Goal: Information Seeking & Learning: Find specific page/section

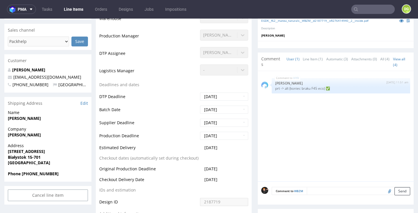
scroll to position [173, 0]
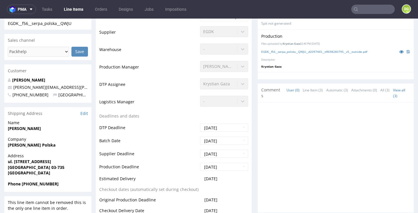
scroll to position [163, 0]
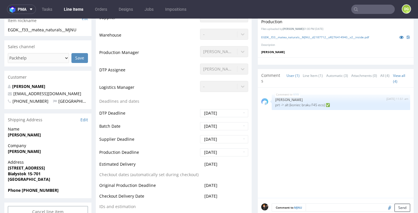
scroll to position [159, 0]
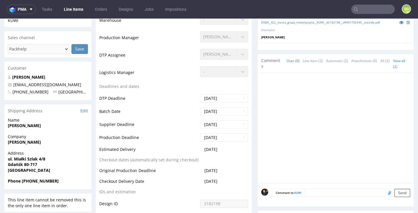
scroll to position [154, 0]
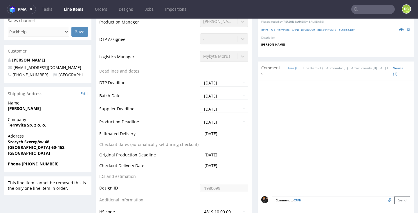
scroll to position [168, 0]
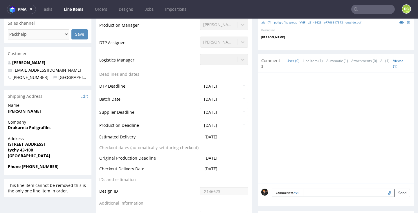
scroll to position [193, 0]
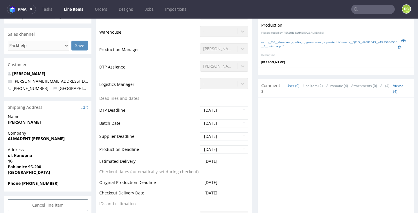
scroll to position [169, 0]
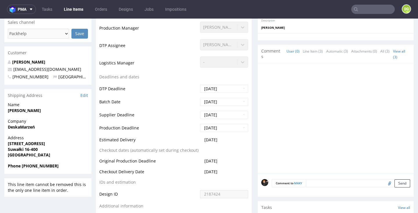
scroll to position [164, 0]
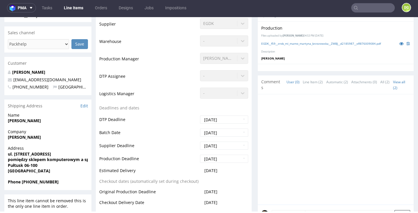
scroll to position [159, 0]
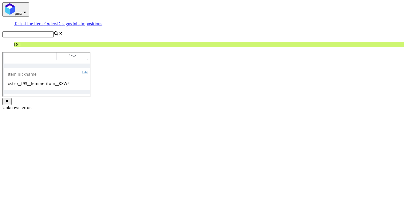
scroll to position [157, 0]
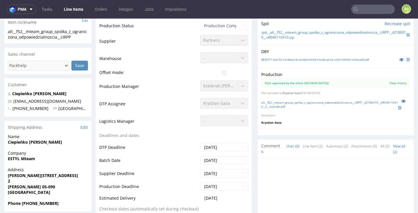
scroll to position [135, 0]
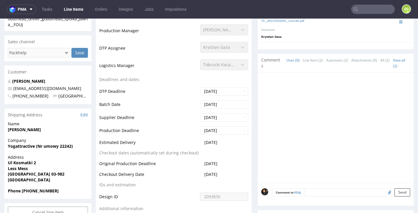
scroll to position [163, 0]
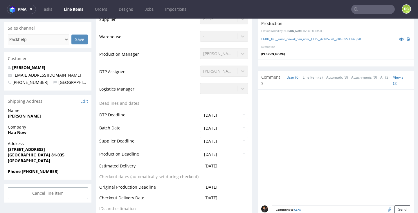
scroll to position [165, 0]
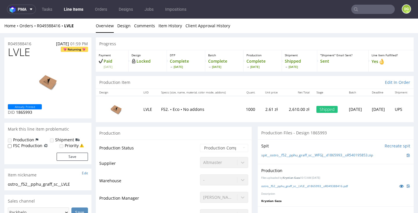
scroll to position [-1, 0]
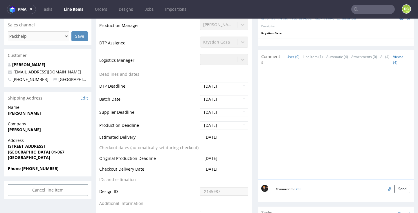
scroll to position [167, 0]
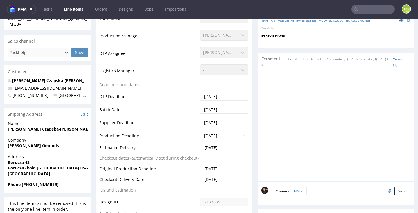
scroll to position [156, 0]
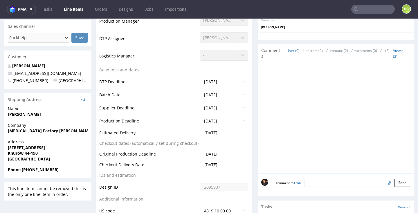
scroll to position [167, 0]
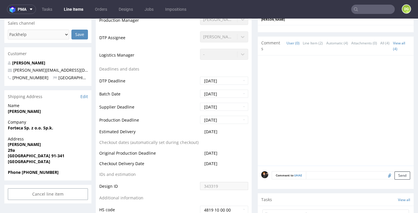
scroll to position [178, 0]
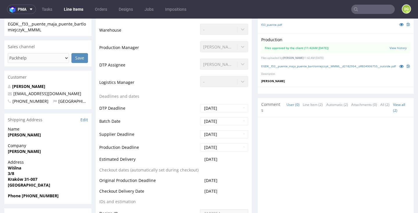
scroll to position [142, 0]
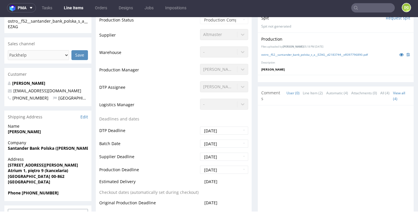
scroll to position [160, 0]
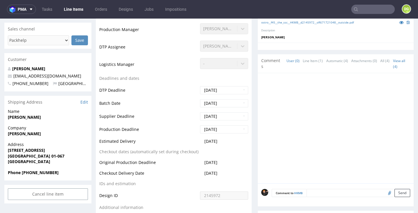
scroll to position [163, 0]
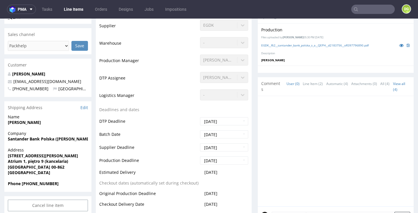
scroll to position [159, 0]
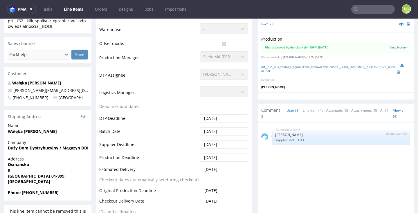
scroll to position [140, 0]
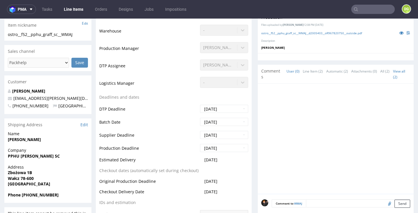
scroll to position [150, 0]
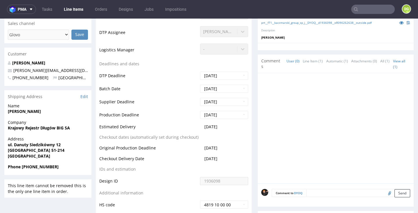
scroll to position [192, 0]
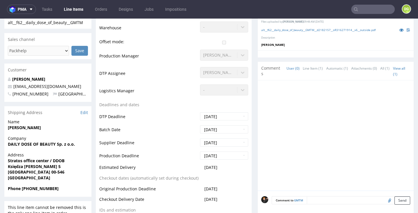
scroll to position [153, 0]
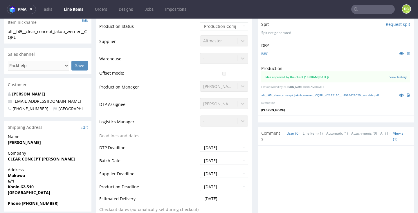
scroll to position [165, 0]
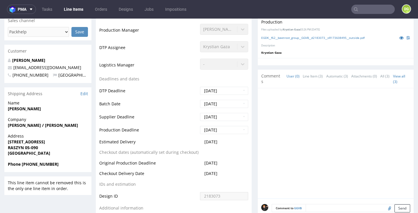
scroll to position [157, 0]
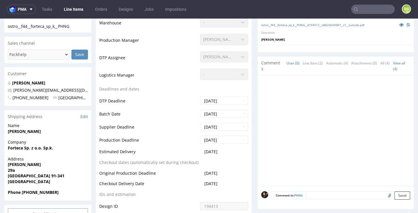
scroll to position [159, 0]
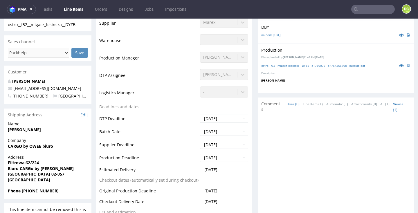
scroll to position [160, 0]
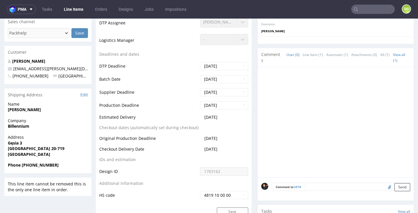
scroll to position [212, 0]
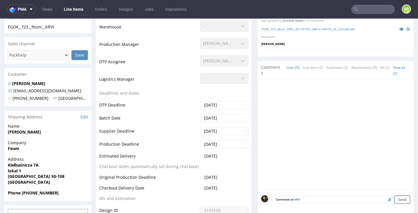
scroll to position [149, 0]
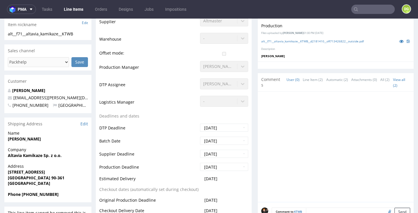
scroll to position [145, 0]
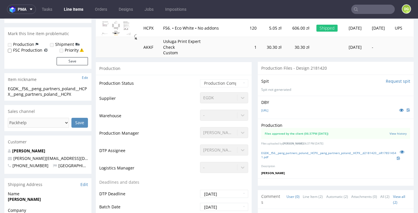
scroll to position [171, 0]
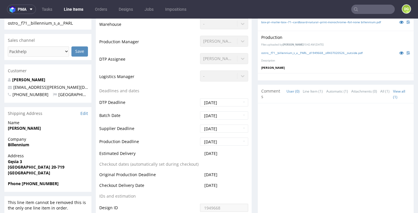
scroll to position [146, 0]
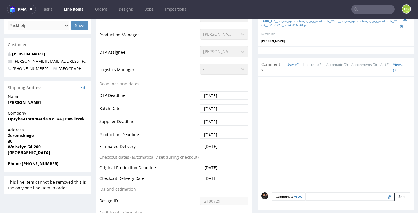
scroll to position [185, 0]
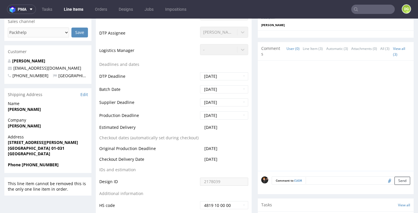
scroll to position [175, 0]
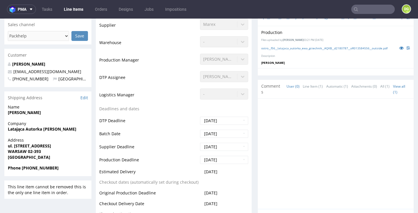
scroll to position [173, 0]
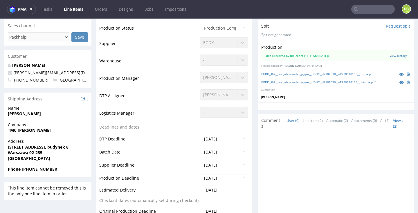
scroll to position [168, 0]
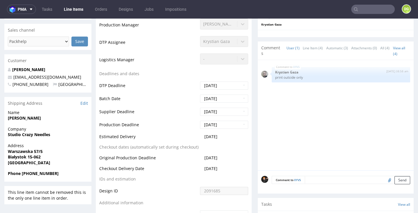
scroll to position [168, 0]
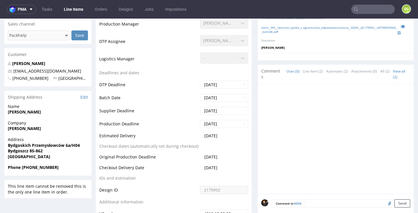
scroll to position [167, 0]
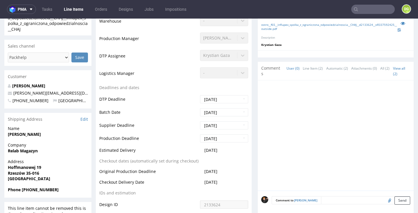
scroll to position [177, 0]
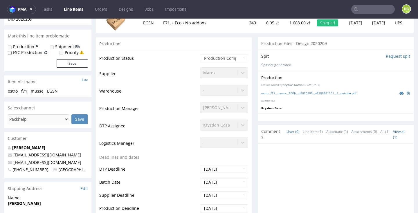
scroll to position [153, 0]
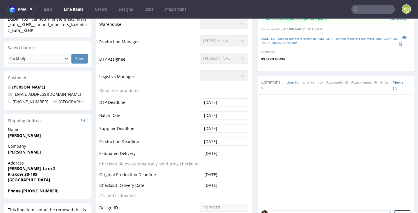
scroll to position [150, 0]
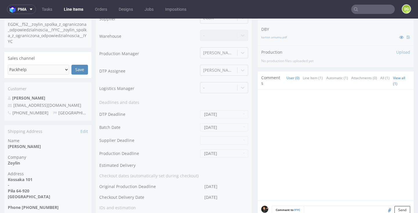
scroll to position [190, 0]
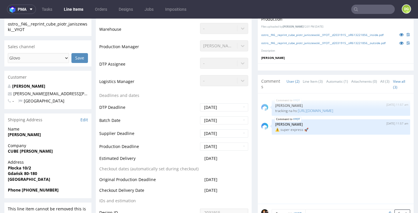
scroll to position [177, 0]
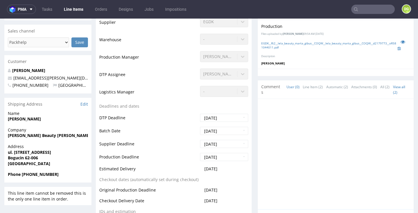
scroll to position [162, 0]
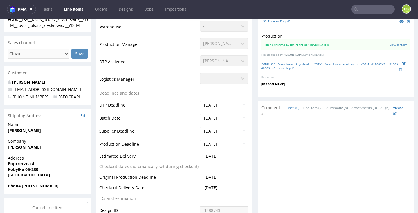
scroll to position [146, 0]
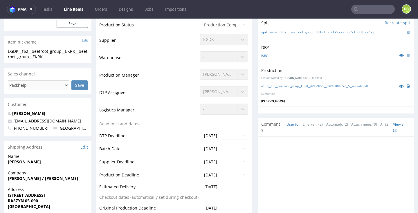
scroll to position [145, 0]
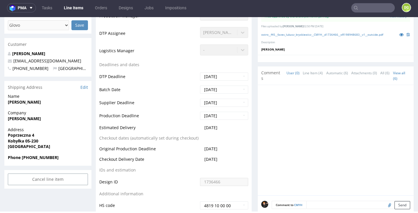
scroll to position [171, 0]
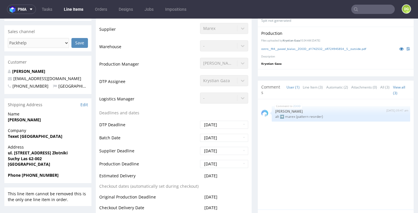
scroll to position [161, 0]
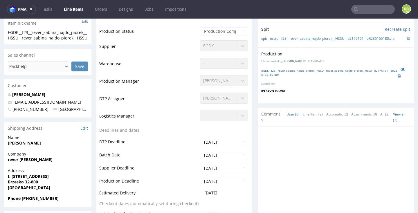
scroll to position [145, 0]
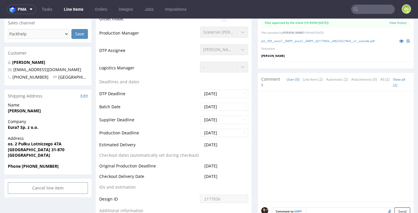
scroll to position [181, 0]
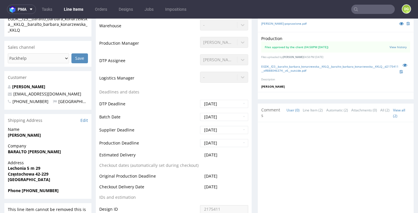
scroll to position [161, 0]
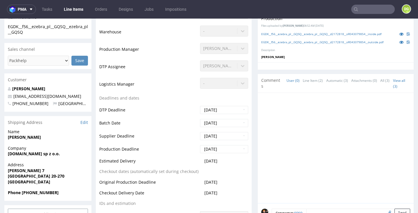
scroll to position [154, 0]
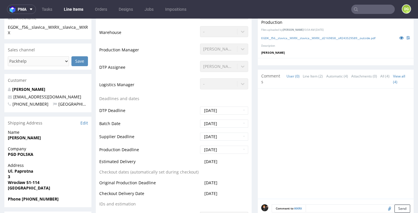
scroll to position [156, 0]
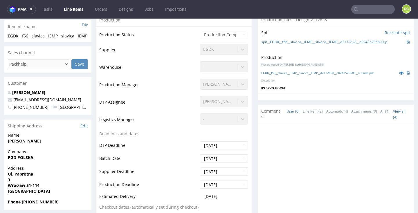
scroll to position [146, 0]
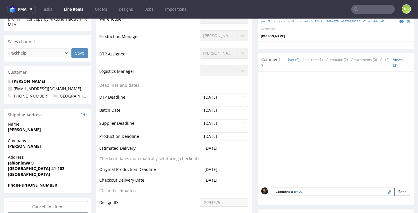
scroll to position [168, 0]
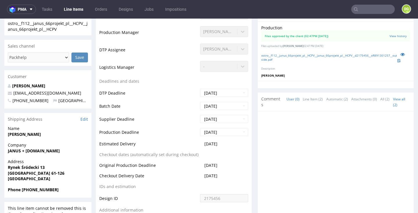
scroll to position [191, 0]
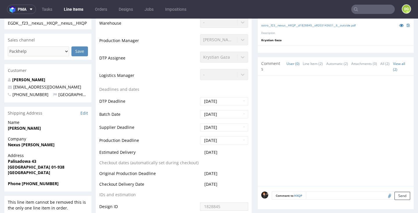
scroll to position [152, 0]
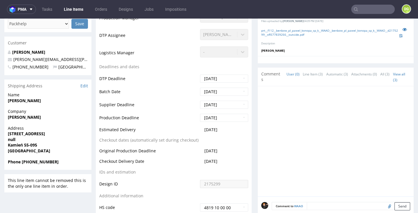
scroll to position [182, 0]
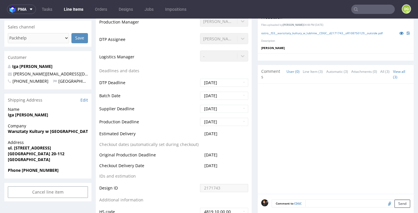
scroll to position [169, 0]
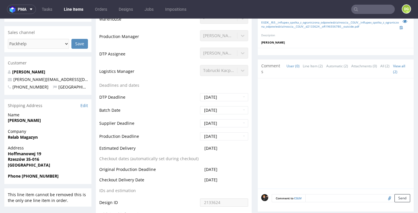
scroll to position [176, 0]
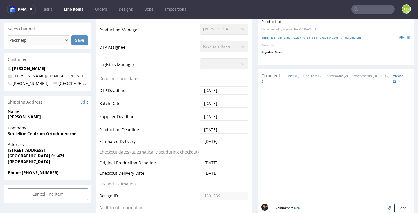
scroll to position [161, 0]
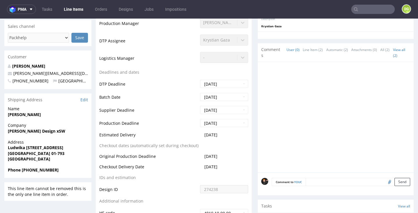
scroll to position [174, 0]
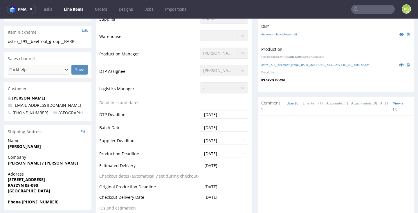
scroll to position [143, 0]
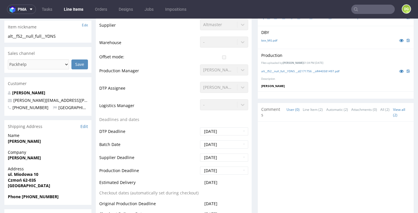
scroll to position [134, 0]
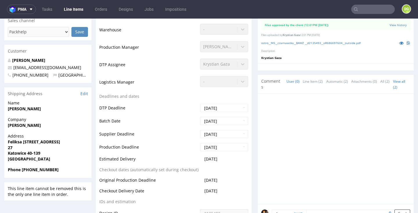
scroll to position [176, 0]
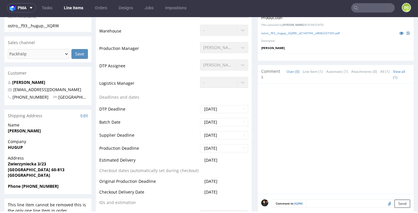
scroll to position [147, 0]
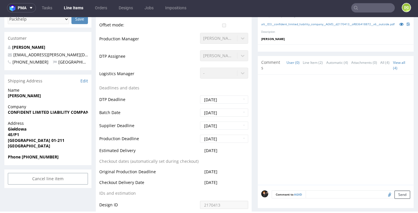
scroll to position [186, 0]
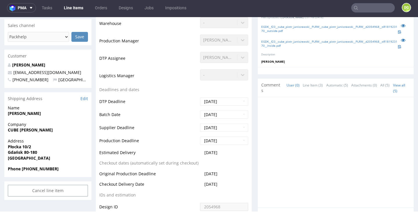
scroll to position [186, 0]
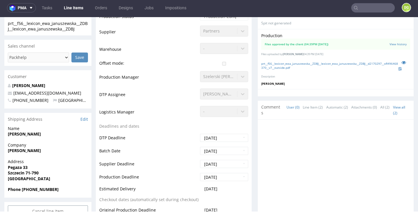
scroll to position [146, 0]
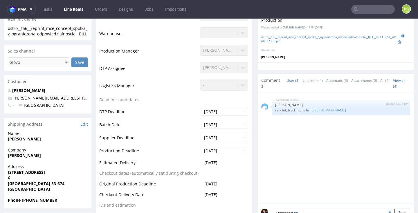
scroll to position [159, 0]
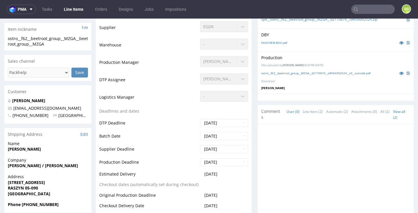
scroll to position [123, 0]
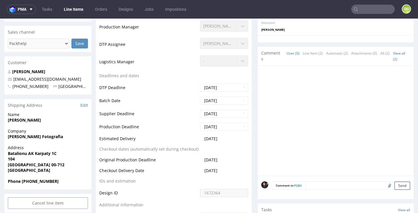
scroll to position [164, 0]
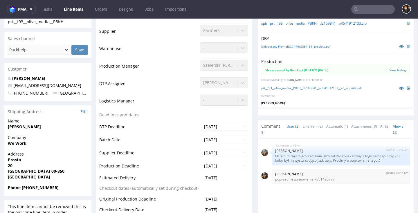
scroll to position [146, 0]
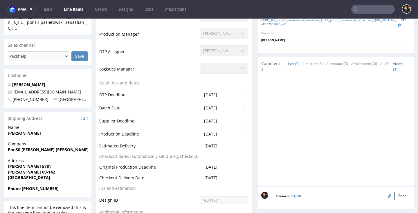
scroll to position [159, 0]
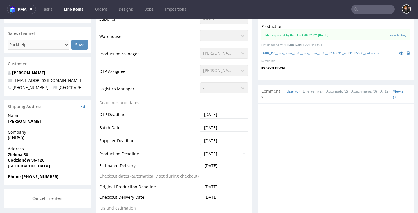
scroll to position [161, 0]
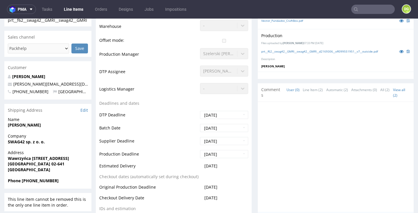
scroll to position [151, 0]
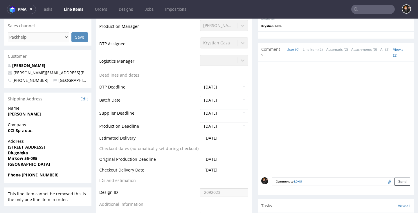
scroll to position [173, 0]
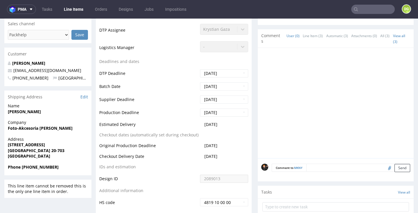
scroll to position [180, 0]
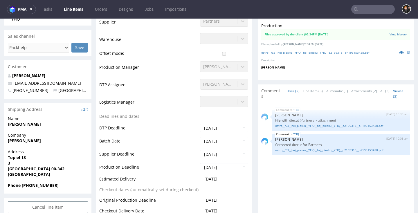
scroll to position [159, 0]
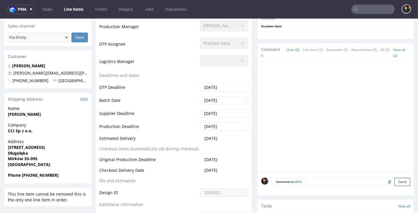
scroll to position [165, 0]
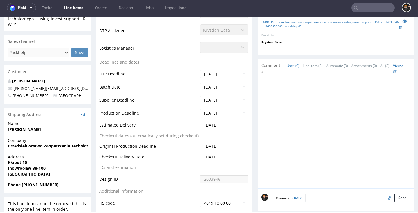
scroll to position [184, 0]
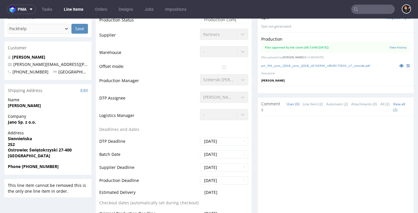
scroll to position [169, 0]
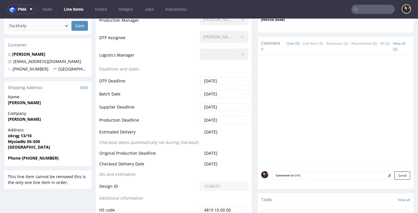
scroll to position [164, 0]
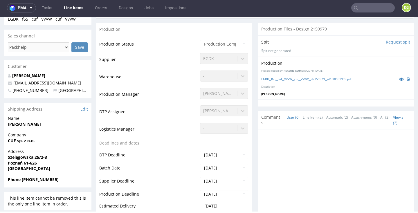
scroll to position [148, 0]
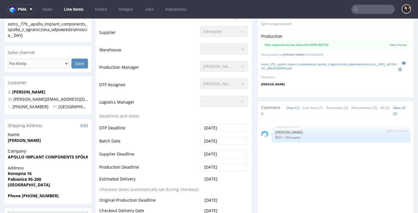
scroll to position [155, 0]
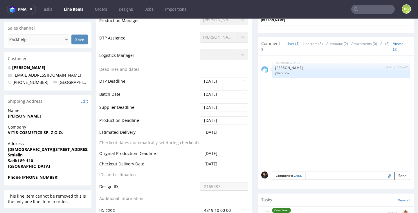
scroll to position [186, 0]
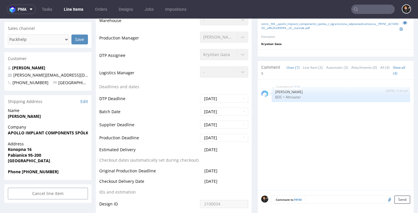
scroll to position [172, 0]
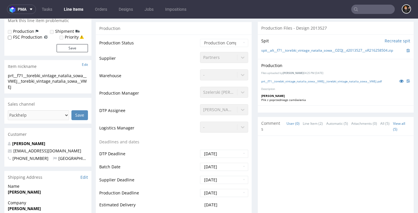
scroll to position [160, 0]
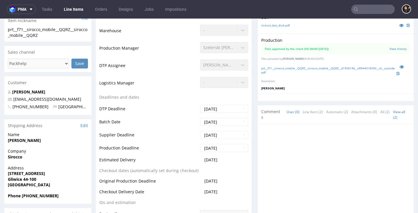
scroll to position [143, 0]
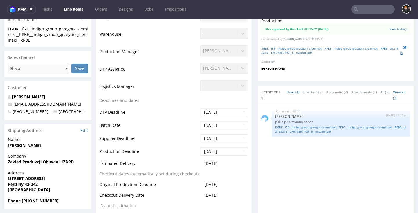
scroll to position [142, 0]
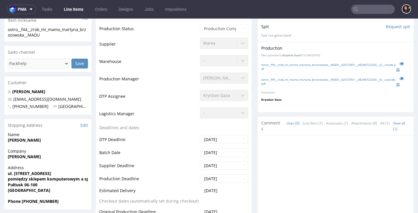
scroll to position [148, 0]
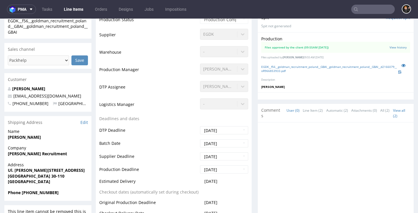
scroll to position [154, 0]
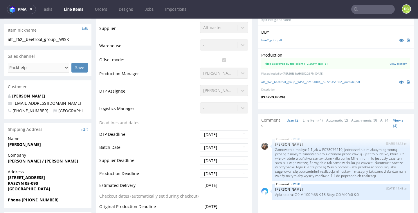
scroll to position [147, 0]
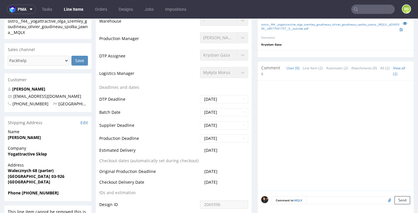
scroll to position [169, 0]
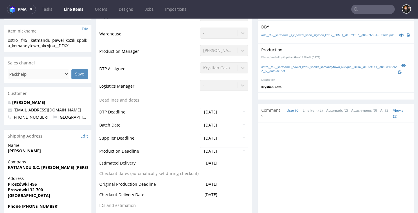
scroll to position [169, 0]
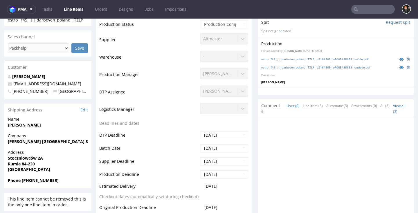
scroll to position [150, 0]
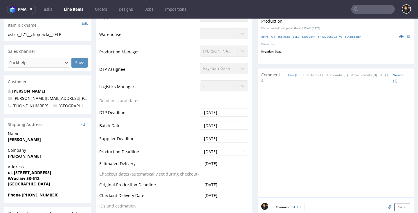
scroll to position [146, 0]
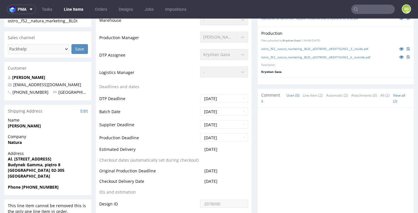
scroll to position [157, 0]
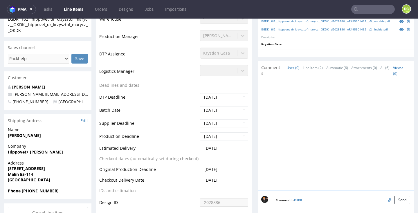
scroll to position [180, 0]
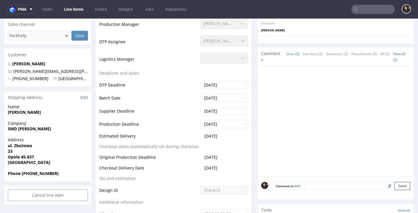
scroll to position [156, 0]
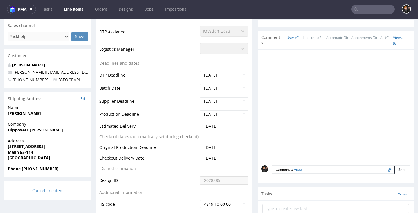
scroll to position [176, 0]
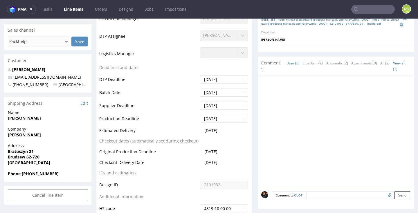
scroll to position [175, 0]
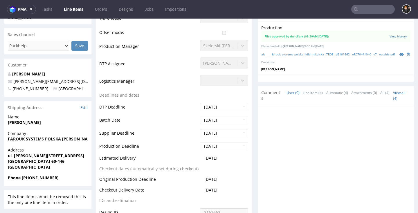
scroll to position [155, 0]
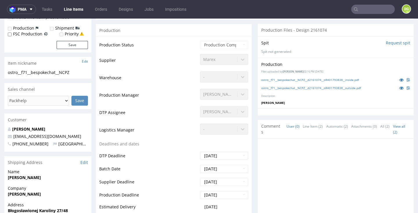
scroll to position [141, 0]
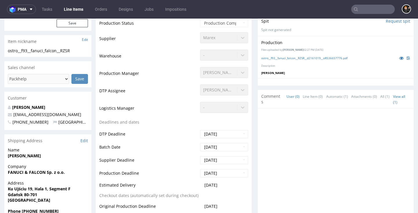
scroll to position [146, 0]
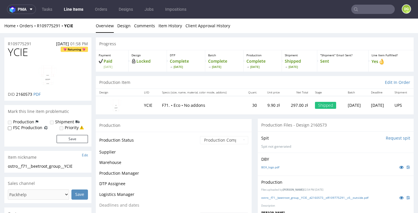
scroll to position [146, 0]
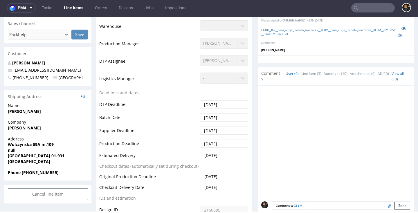
scroll to position [174, 0]
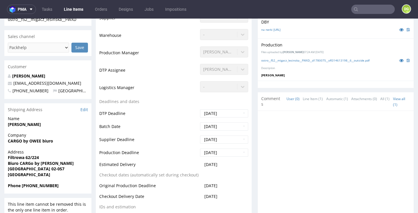
scroll to position [153, 0]
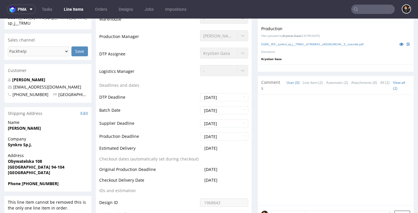
scroll to position [157, 0]
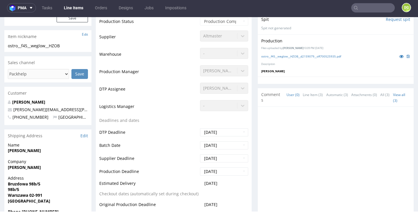
scroll to position [158, 0]
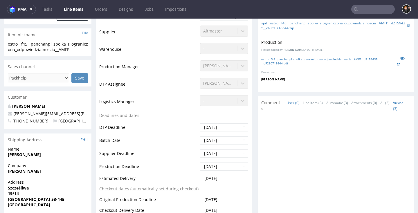
scroll to position [150, 0]
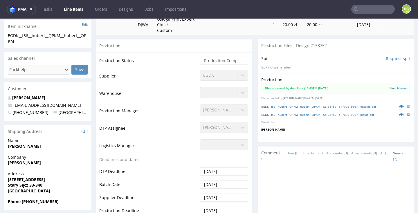
scroll to position [148, 0]
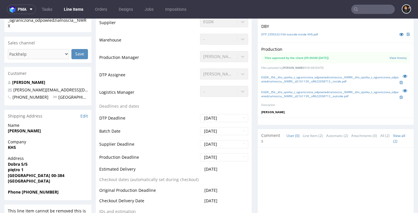
scroll to position [151, 0]
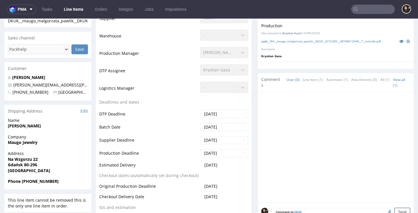
scroll to position [160, 0]
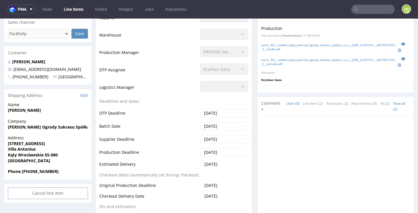
scroll to position [189, 0]
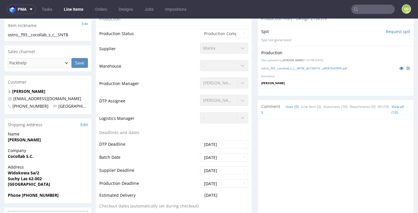
scroll to position [146, 0]
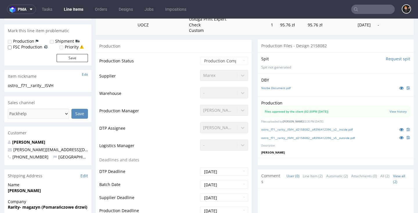
scroll to position [126, 0]
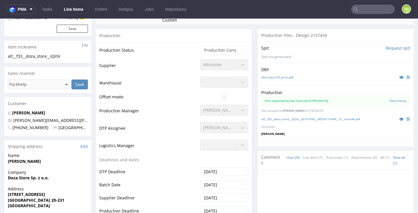
scroll to position [145, 0]
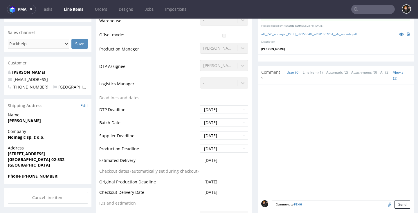
scroll to position [155, 0]
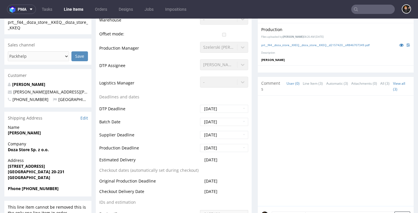
scroll to position [168, 0]
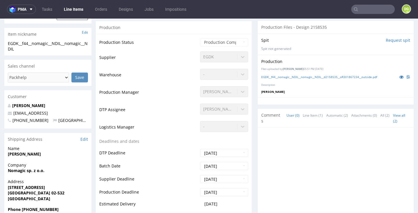
scroll to position [143, 0]
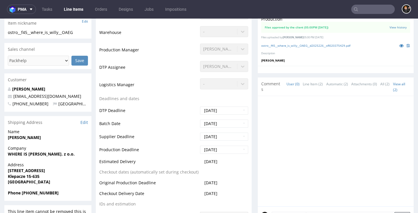
scroll to position [158, 0]
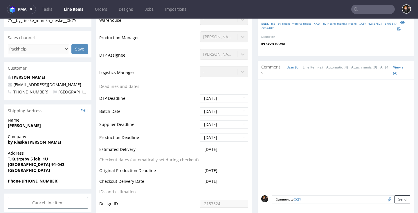
scroll to position [152, 0]
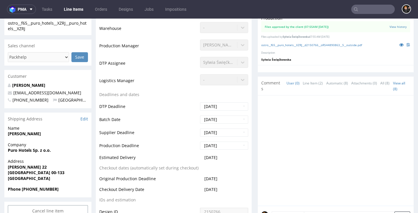
scroll to position [148, 0]
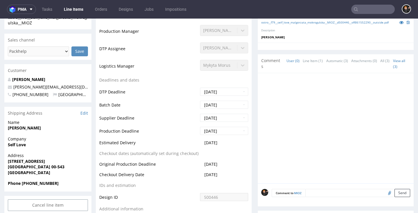
scroll to position [168, 0]
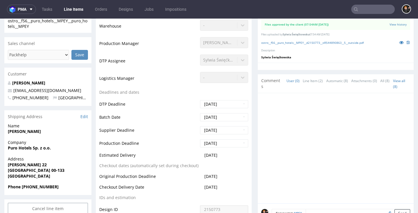
scroll to position [157, 0]
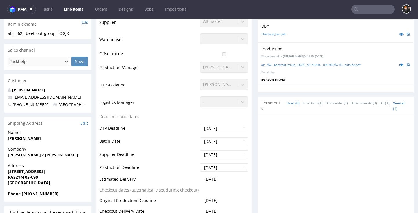
scroll to position [134, 0]
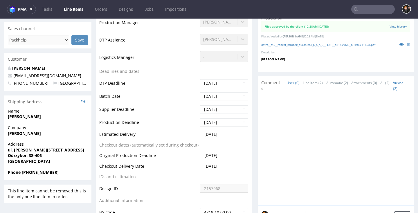
scroll to position [185, 0]
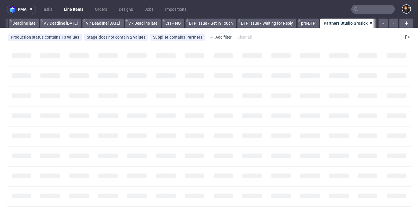
scroll to position [0, 695]
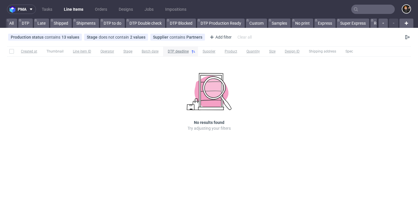
scroll to position [0, 695]
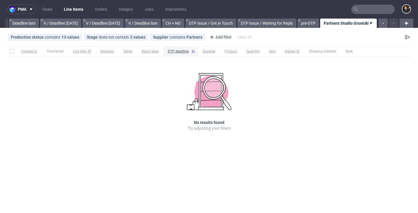
click at [358, 22] on link "Partners Studio Grosicki" at bounding box center [348, 23] width 57 height 9
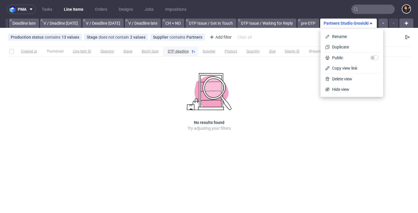
click at [349, 22] on link "Partners Studio Grosicki" at bounding box center [348, 23] width 57 height 9
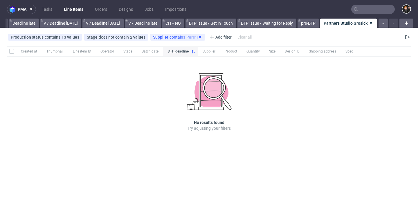
click at [199, 37] on icon at bounding box center [200, 37] width 5 height 5
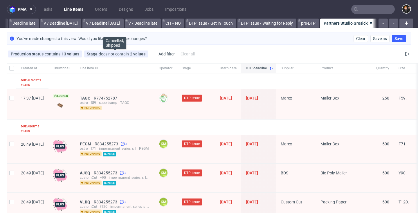
click at [0, 0] on icon at bounding box center [0, 0] width 0 height 0
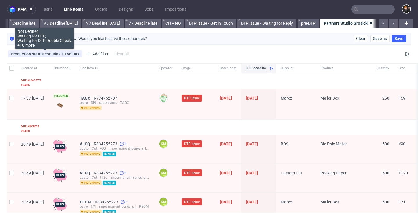
click at [0, 0] on icon at bounding box center [0, 0] width 0 height 0
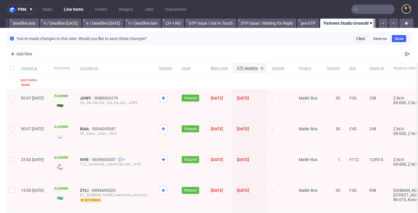
click at [357, 39] on span "Clear" at bounding box center [360, 39] width 9 height 4
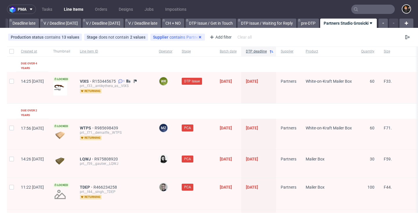
click at [199, 38] on use at bounding box center [200, 37] width 2 height 2
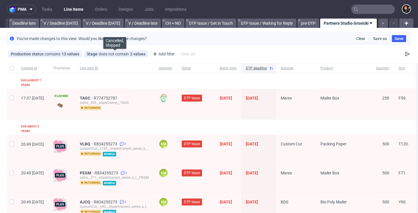
click at [0, 0] on icon at bounding box center [0, 0] width 0 height 0
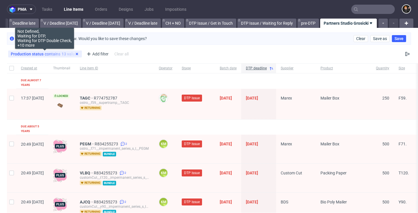
click at [77, 54] on icon at bounding box center [77, 54] width 5 height 5
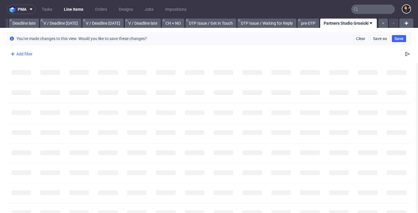
click at [28, 56] on div "Add filter" at bounding box center [21, 53] width 26 height 9
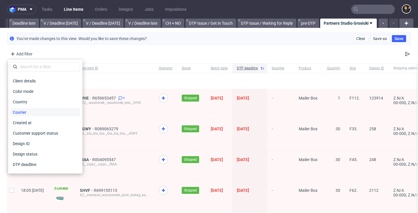
scroll to position [39, 0]
click at [32, 103] on div "Country" at bounding box center [45, 102] width 70 height 8
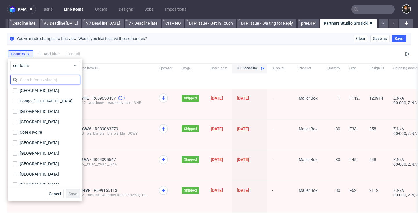
click at [34, 78] on input "text" at bounding box center [45, 79] width 70 height 9
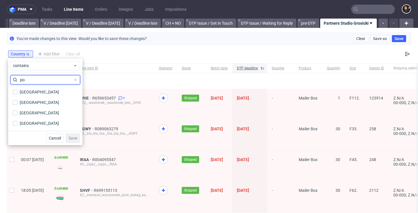
scroll to position [0, 0]
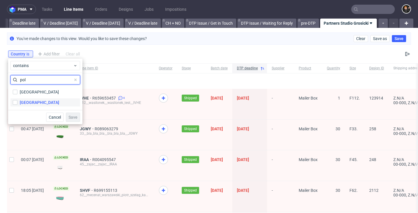
type input "pol"
click at [33, 105] on label "[GEOGRAPHIC_DATA]" at bounding box center [45, 102] width 70 height 8
click at [17, 105] on input "[GEOGRAPHIC_DATA]" at bounding box center [15, 102] width 5 height 5
checkbox input "true"
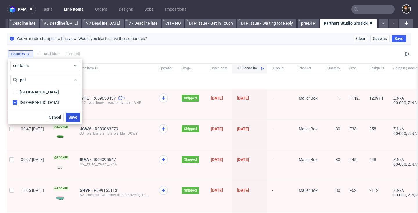
click at [72, 117] on span "Save" at bounding box center [73, 117] width 9 height 4
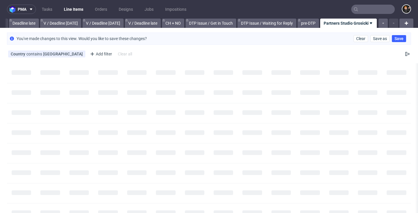
scroll to position [0, 700]
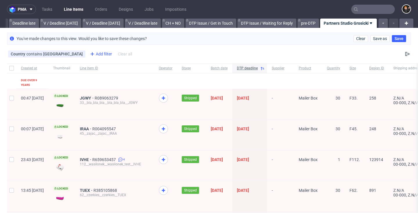
click at [88, 55] on div "Add filter" at bounding box center [101, 53] width 26 height 9
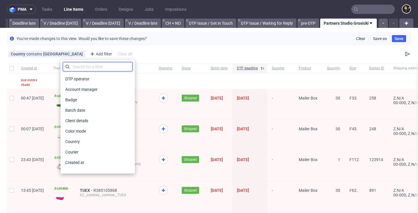
click at [91, 67] on input "text" at bounding box center [98, 66] width 70 height 9
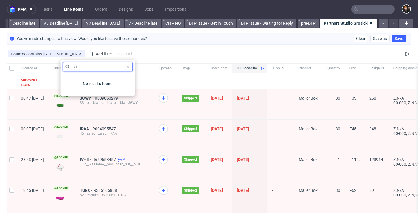
click at [94, 69] on input "six" at bounding box center [98, 66] width 70 height 9
type input "siz"
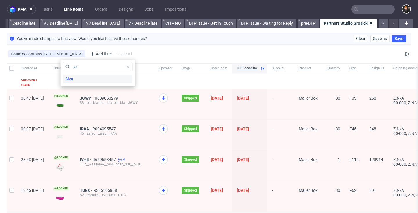
click at [82, 81] on div "Size" at bounding box center [98, 79] width 70 height 8
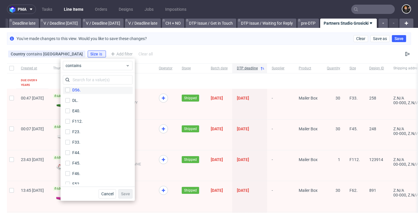
scroll to position [183, 0]
click at [90, 119] on label "F112." at bounding box center [98, 118] width 70 height 8
click at [70, 119] on input "F112." at bounding box center [67, 118] width 5 height 5
checkbox input "true"
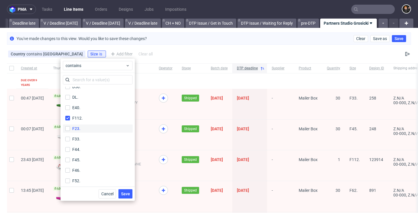
click at [88, 126] on label "F23." at bounding box center [98, 129] width 70 height 8
click at [70, 126] on input "F23." at bounding box center [67, 128] width 5 height 5
checkbox input "true"
click at [84, 138] on label "F33." at bounding box center [98, 139] width 70 height 8
click at [70, 138] on input "F33." at bounding box center [67, 139] width 5 height 5
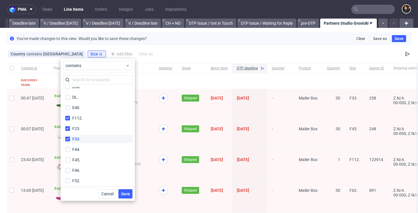
checkbox input "true"
click at [81, 153] on label "F44." at bounding box center [98, 150] width 70 height 8
click at [70, 153] on input "F44." at bounding box center [67, 150] width 5 height 5
checkbox input "true"
click at [80, 164] on div "F45." at bounding box center [76, 161] width 8 height 6
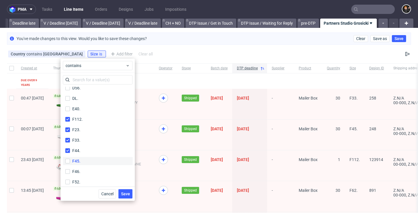
click at [70, 164] on input "F45." at bounding box center [67, 161] width 5 height 5
checkbox input "true"
click at [78, 174] on label "F46." at bounding box center [98, 172] width 70 height 8
click at [70, 174] on input "F46." at bounding box center [67, 171] width 5 height 5
checkbox input "true"
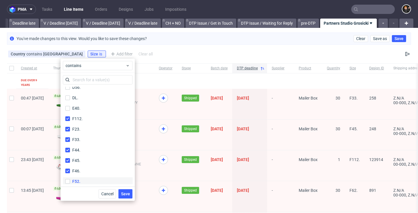
click at [78, 182] on div "F52." at bounding box center [76, 182] width 8 height 6
click at [70, 182] on input "F52." at bounding box center [67, 181] width 5 height 5
checkbox input "true"
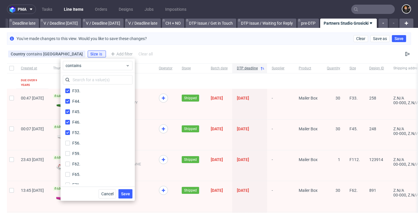
scroll to position [233, 0]
click at [78, 145] on label "F56." at bounding box center [98, 142] width 70 height 8
click at [70, 144] on input "F56." at bounding box center [67, 141] width 5 height 5
checkbox input "true"
drag, startPoint x: 79, startPoint y: 150, endPoint x: 80, endPoint y: 154, distance: 4.8
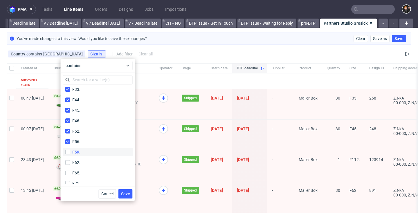
click at [79, 150] on div "F59." at bounding box center [76, 152] width 8 height 6
click at [70, 150] on input "F59." at bounding box center [67, 152] width 5 height 5
checkbox input "true"
click at [81, 159] on label "F62." at bounding box center [98, 163] width 70 height 8
click at [70, 160] on input "F62." at bounding box center [67, 162] width 5 height 5
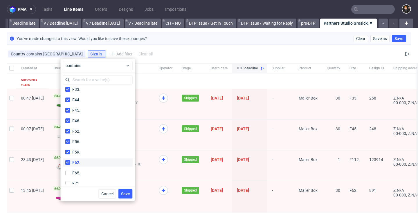
checkbox input "true"
click at [80, 173] on label "F65." at bounding box center [98, 173] width 70 height 8
click at [70, 173] on input "F65." at bounding box center [67, 173] width 5 height 5
checkbox input "true"
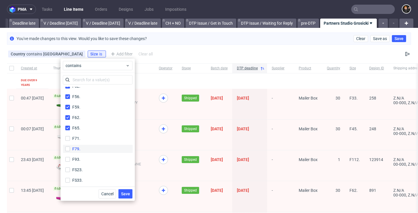
drag, startPoint x: 80, startPoint y: 139, endPoint x: 80, endPoint y: 146, distance: 7.3
click at [80, 140] on div "F71." at bounding box center [76, 139] width 8 height 6
click at [70, 140] on input "F71." at bounding box center [67, 138] width 5 height 5
checkbox input "true"
click at [81, 147] on label "F79." at bounding box center [98, 149] width 70 height 8
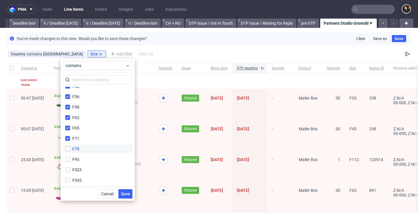
click at [70, 147] on input "F79." at bounding box center [67, 149] width 5 height 5
checkbox input "true"
click at [77, 160] on div "F93." at bounding box center [76, 160] width 8 height 6
click at [70, 160] on input "F93." at bounding box center [67, 159] width 5 height 5
checkbox input "true"
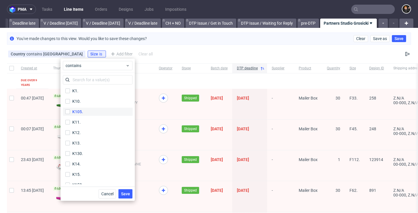
scroll to position [481, 0]
click at [79, 111] on div "K105." at bounding box center [77, 113] width 11 height 6
click at [70, 111] on input "K105." at bounding box center [67, 113] width 5 height 5
checkbox input "true"
click at [85, 154] on label "K130." at bounding box center [98, 155] width 70 height 8
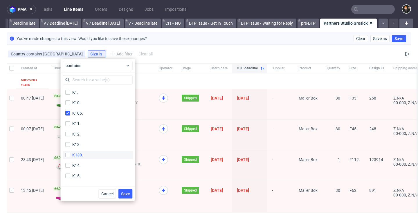
click at [70, 154] on input "K130." at bounding box center [67, 155] width 5 height 5
checkbox input "true"
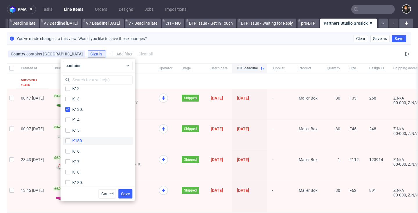
click at [84, 142] on label "K150." at bounding box center [98, 141] width 70 height 8
click at [70, 142] on input "K150." at bounding box center [67, 141] width 5 height 5
checkbox input "true"
click at [84, 147] on label "K180." at bounding box center [98, 148] width 70 height 8
click at [70, 147] on input "K180." at bounding box center [67, 148] width 5 height 5
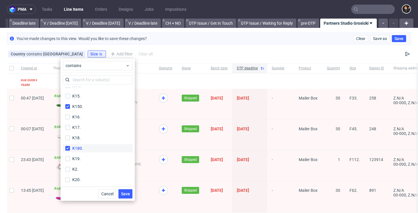
checkbox input "true"
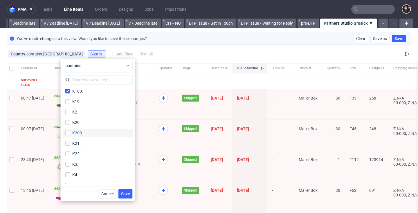
click at [80, 131] on div "K200." at bounding box center [77, 133] width 11 height 6
click at [70, 131] on input "K200." at bounding box center [67, 133] width 5 height 5
checkbox input "true"
click at [80, 148] on div "K90." at bounding box center [76, 146] width 8 height 6
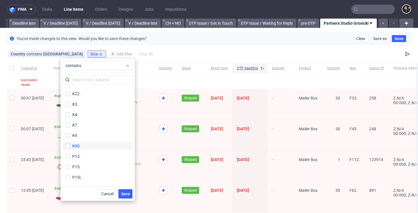
click at [70, 148] on input "K90." at bounding box center [67, 146] width 5 height 5
checkbox input "true"
click at [126, 192] on span "Save" at bounding box center [125, 194] width 9 height 4
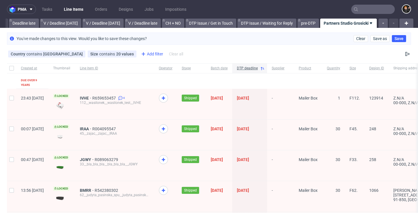
click at [139, 53] on div "Add filter" at bounding box center [152, 53] width 26 height 9
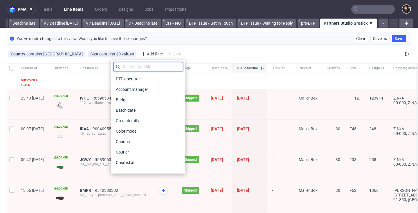
click at [140, 68] on input "text" at bounding box center [149, 66] width 70 height 9
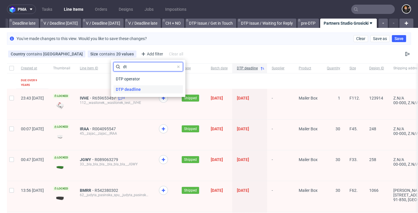
type input "dt"
click at [137, 86] on span "DTP deadline" at bounding box center [129, 89] width 30 height 8
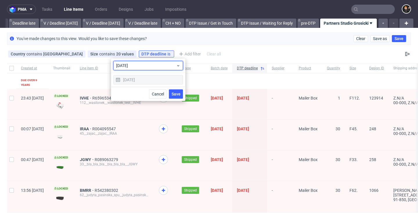
drag, startPoint x: 144, startPoint y: 66, endPoint x: 145, endPoint y: 71, distance: 4.7
click at [144, 66] on span "today" at bounding box center [146, 66] width 60 height 6
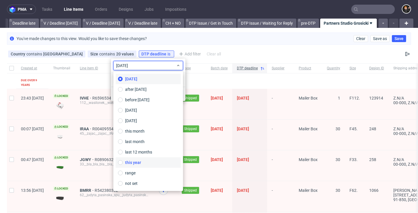
click at [149, 163] on label "this year" at bounding box center [148, 162] width 65 height 10
type input "01/01/2025 - 31/12/2025"
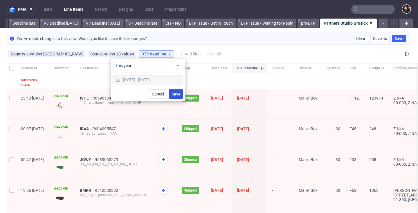
click at [175, 94] on span "Save" at bounding box center [176, 94] width 9 height 4
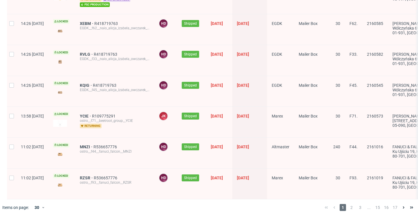
scroll to position [0, 0]
click at [358, 205] on span "3" at bounding box center [360, 207] width 6 height 7
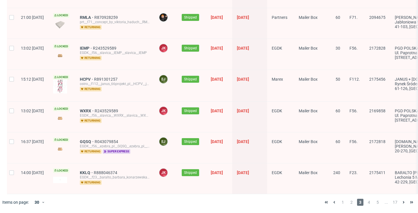
scroll to position [828, 0]
click at [375, 201] on span "5" at bounding box center [378, 202] width 6 height 7
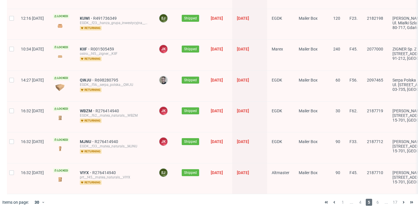
scroll to position [828, 0]
click at [376, 201] on span "6" at bounding box center [378, 202] width 6 height 7
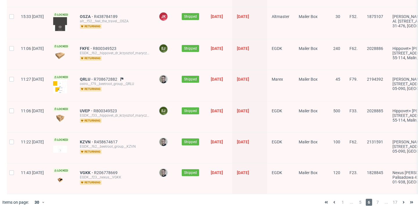
scroll to position [816, 0]
click at [375, 201] on span "7" at bounding box center [378, 202] width 6 height 7
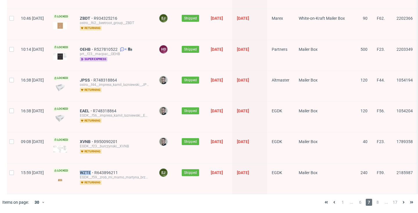
scroll to position [829, 0]
click at [375, 203] on span "8" at bounding box center [378, 202] width 6 height 7
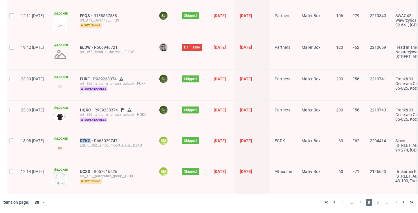
scroll to position [819, 0]
click at [375, 203] on span "9" at bounding box center [378, 202] width 6 height 7
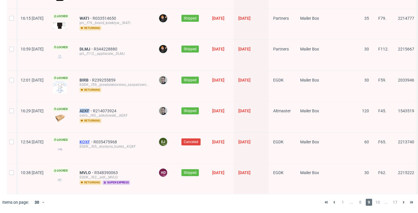
scroll to position [814, 0]
click at [375, 201] on span "10" at bounding box center [378, 202] width 6 height 7
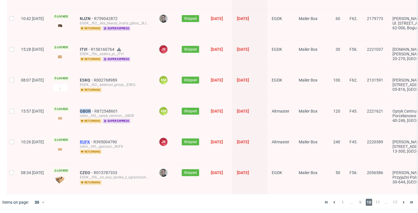
scroll to position [819, 0]
click at [375, 204] on span "11" at bounding box center [378, 202] width 6 height 7
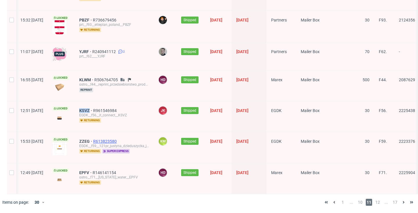
scroll to position [822, 0]
click at [375, 203] on span "12" at bounding box center [378, 202] width 6 height 7
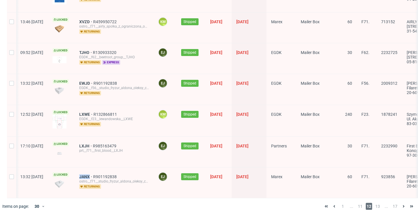
scroll to position [827, 0]
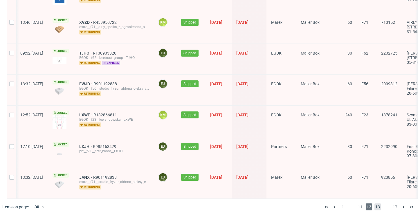
click at [375, 204] on span "13" at bounding box center [378, 207] width 6 height 7
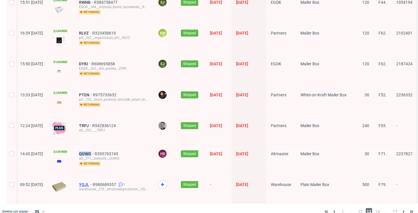
scroll to position [0, 1]
click at [375, 208] on span "14" at bounding box center [378, 211] width 6 height 7
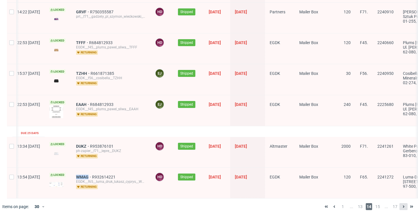
scroll to position [841, 0]
click at [375, 204] on span "15" at bounding box center [378, 207] width 6 height 7
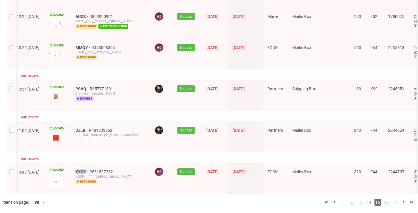
scroll to position [894, 0]
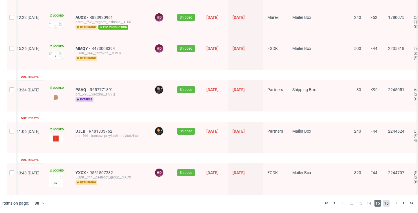
click at [383, 203] on span "16" at bounding box center [386, 203] width 6 height 7
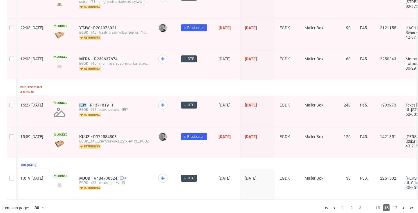
scroll to position [937, 0]
click at [392, 204] on span "17" at bounding box center [395, 207] width 6 height 7
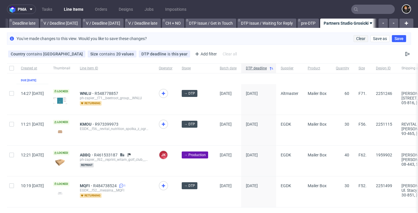
click at [359, 38] on span "Clear" at bounding box center [360, 39] width 9 height 4
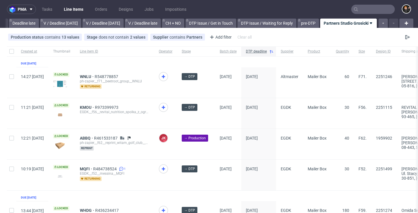
scroll to position [0, 700]
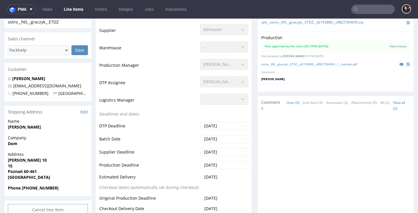
scroll to position [149, 0]
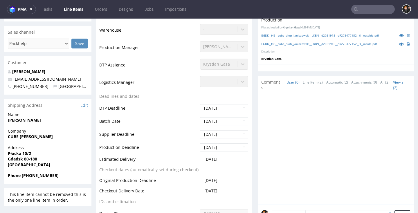
scroll to position [167, 0]
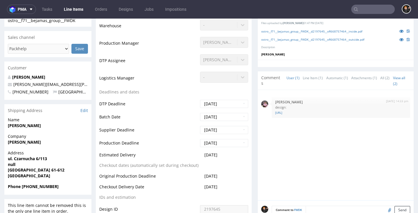
scroll to position [149, 0]
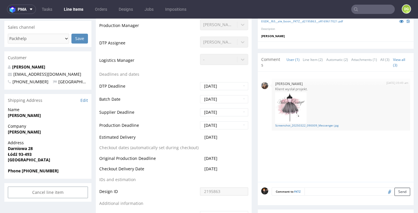
scroll to position [182, 0]
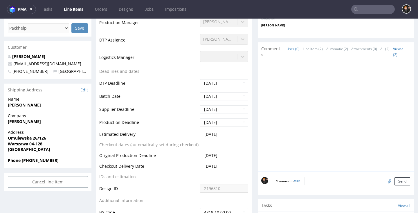
scroll to position [168, 0]
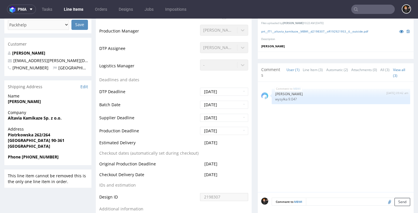
scroll to position [171, 0]
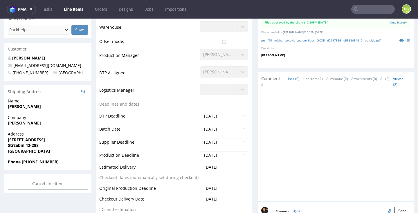
scroll to position [174, 0]
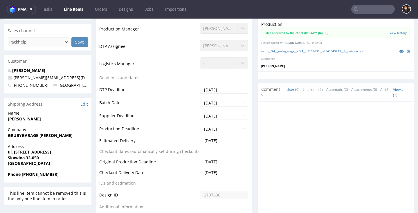
scroll to position [178, 0]
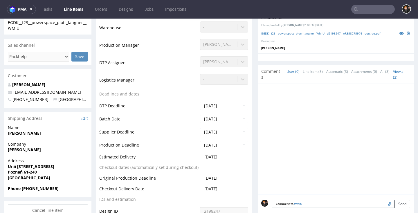
scroll to position [149, 0]
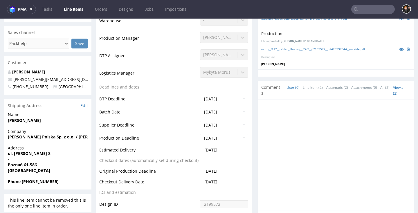
scroll to position [158, 0]
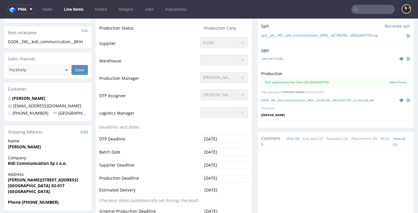
scroll to position [150, 0]
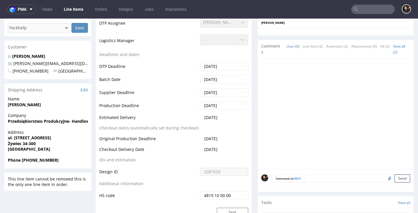
scroll to position [204, 0]
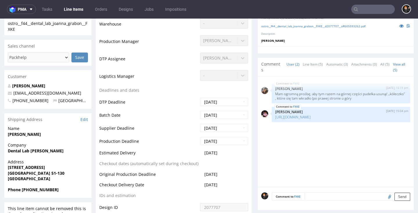
scroll to position [174, 0]
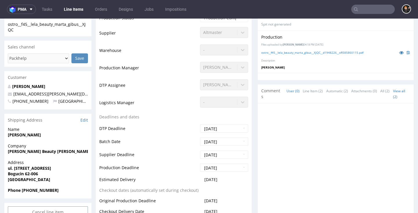
scroll to position [150, 0]
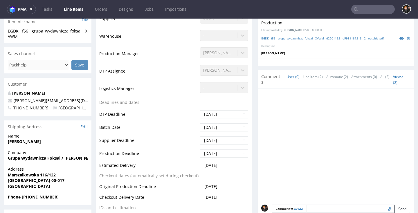
scroll to position [162, 0]
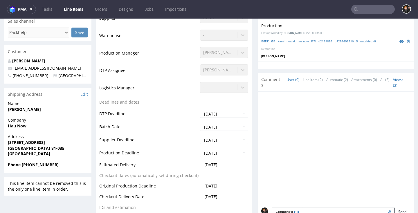
scroll to position [167, 0]
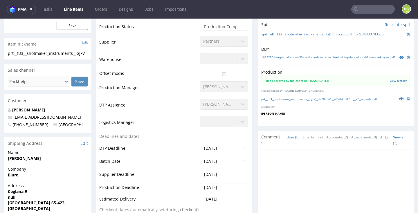
scroll to position [143, 0]
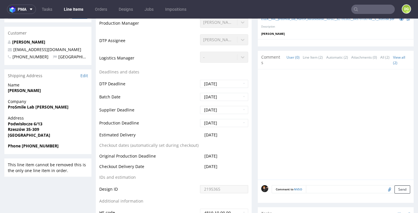
scroll to position [190, 0]
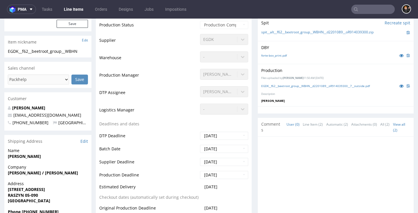
scroll to position [168, 0]
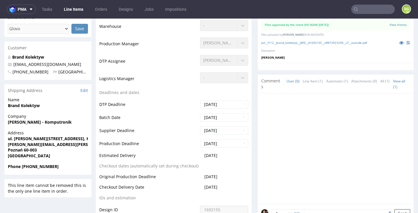
scroll to position [167, 0]
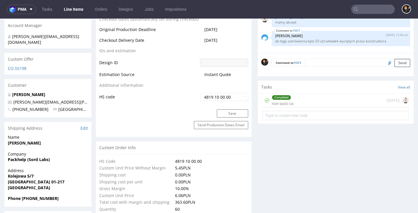
scroll to position [297, 0]
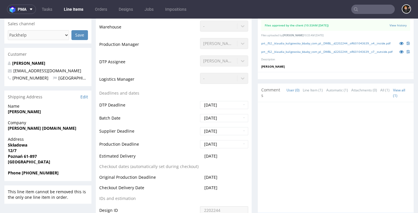
scroll to position [172, 0]
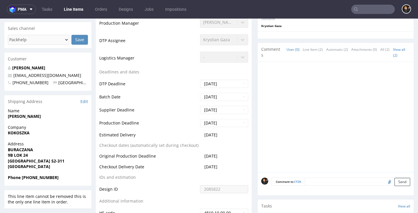
scroll to position [170, 0]
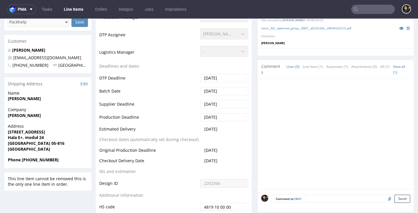
scroll to position [159, 0]
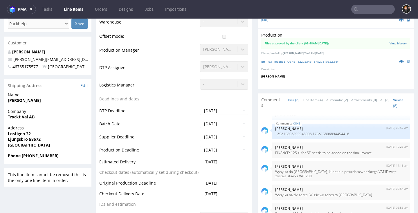
scroll to position [171, 0]
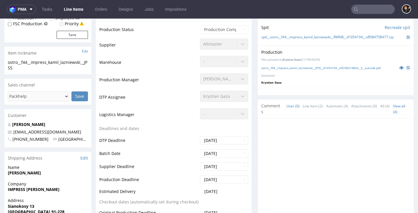
scroll to position [149, 0]
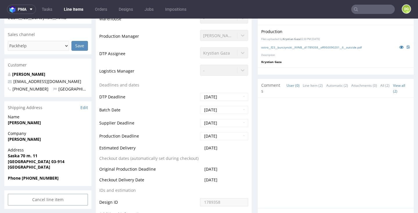
scroll to position [172, 0]
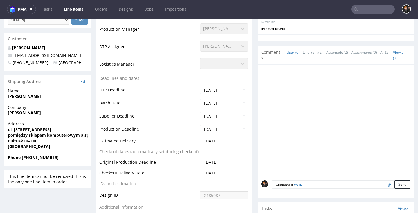
scroll to position [181, 0]
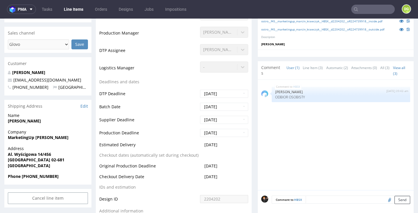
scroll to position [159, 0]
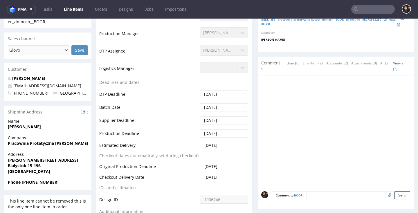
scroll to position [159, 0]
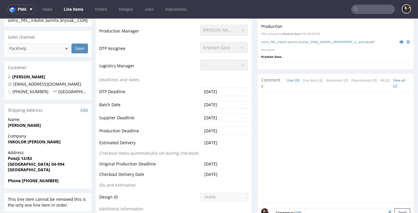
scroll to position [186, 0]
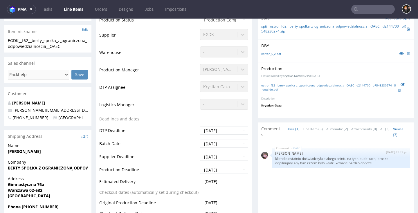
scroll to position [201, 0]
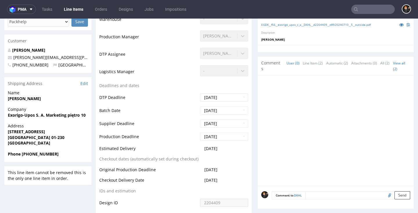
scroll to position [180, 0]
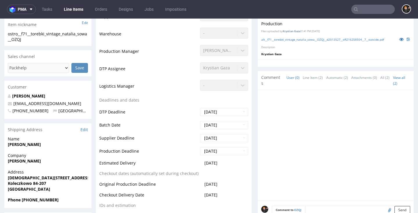
scroll to position [168, 0]
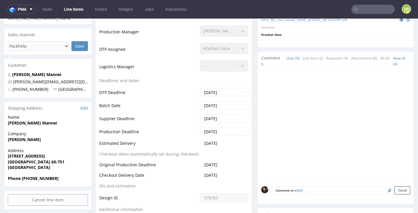
scroll to position [167, 0]
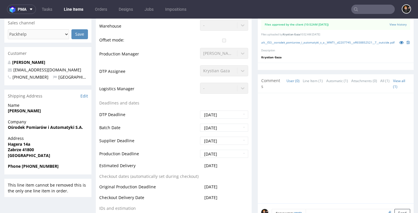
scroll to position [171, 0]
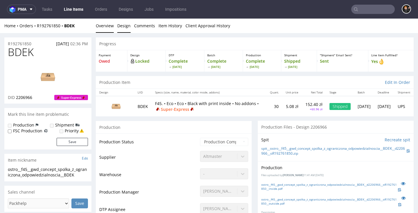
click at [124, 24] on link "Design" at bounding box center [123, 26] width 13 height 14
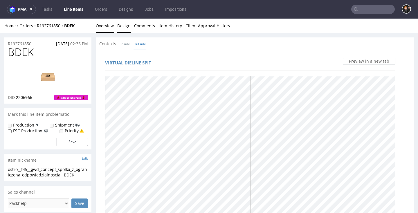
click at [102, 25] on link "Overview" at bounding box center [105, 26] width 18 height 14
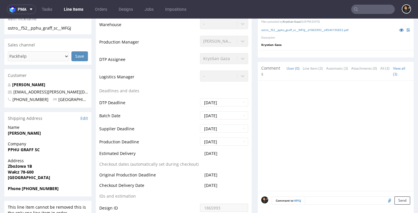
scroll to position [161, 0]
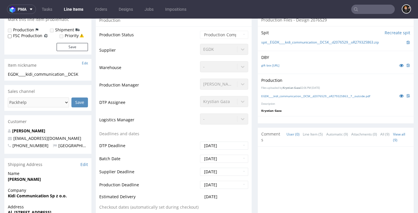
scroll to position [164, 0]
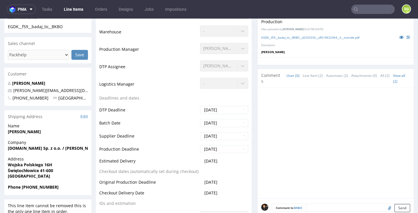
scroll to position [152, 0]
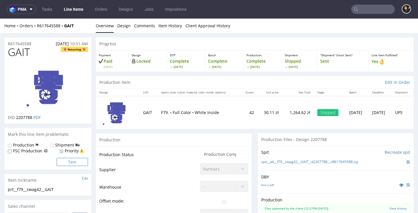
scroll to position [0, 0]
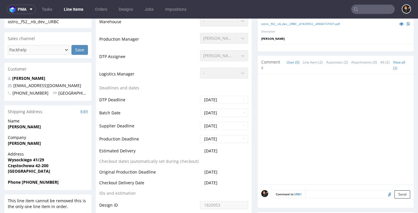
scroll to position [174, 0]
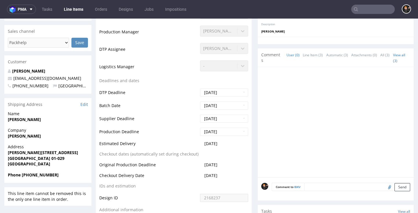
scroll to position [161, 0]
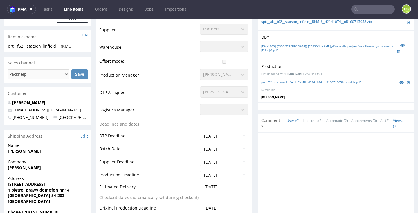
scroll to position [142, 0]
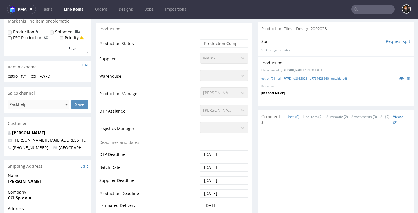
scroll to position [149, 0]
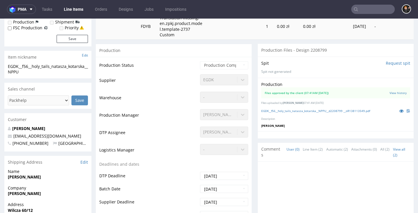
scroll to position [138, 0]
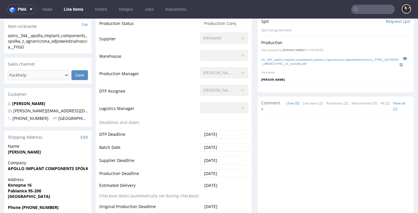
scroll to position [156, 0]
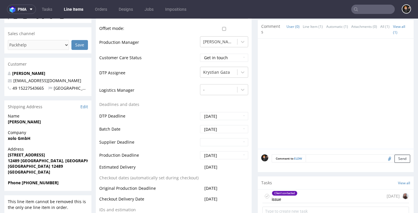
scroll to position [177, 0]
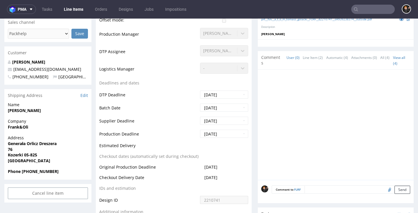
scroll to position [163, 0]
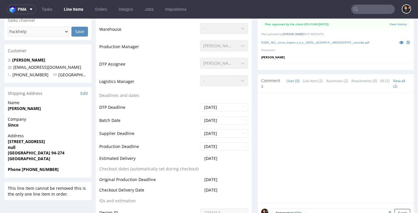
scroll to position [161, 0]
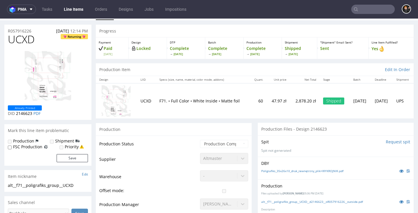
scroll to position [5, 0]
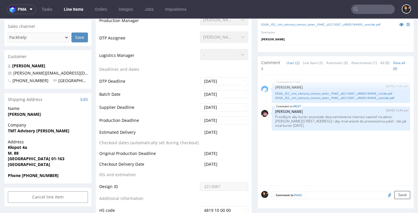
scroll to position [171, 0]
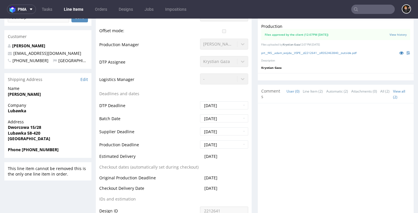
scroll to position [156, 0]
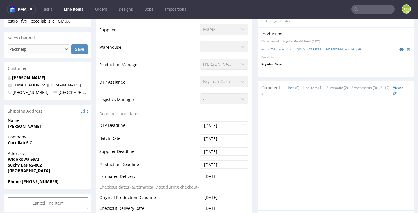
scroll to position [158, 0]
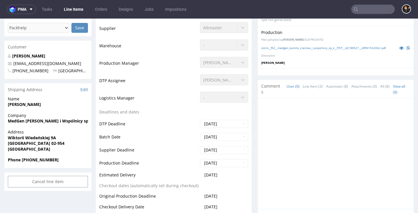
scroll to position [159, 0]
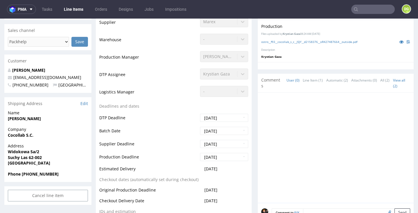
scroll to position [161, 0]
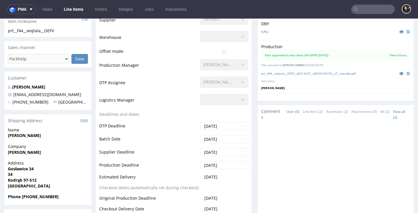
scroll to position [133, 0]
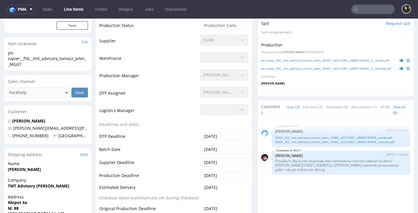
scroll to position [177, 0]
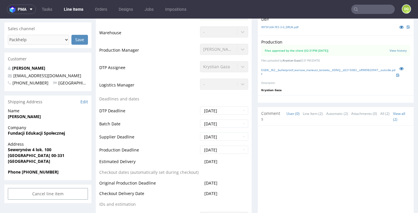
scroll to position [161, 0]
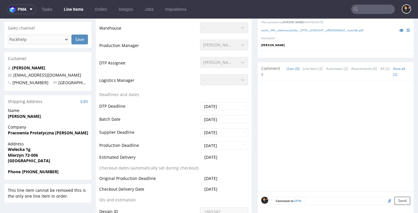
scroll to position [175, 0]
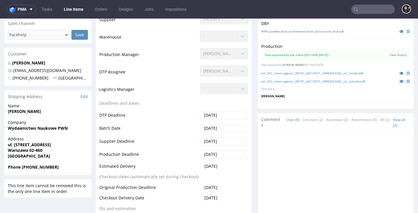
scroll to position [147, 0]
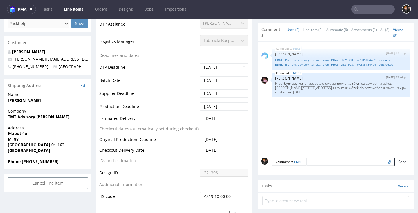
scroll to position [190, 0]
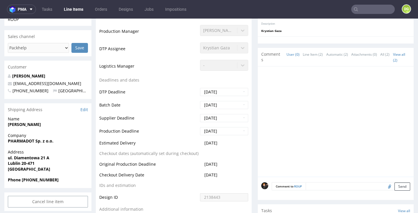
scroll to position [166, 0]
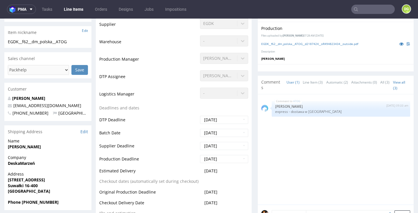
scroll to position [164, 0]
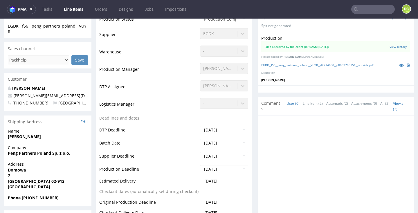
scroll to position [168, 0]
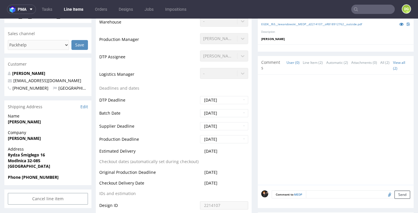
scroll to position [149, 0]
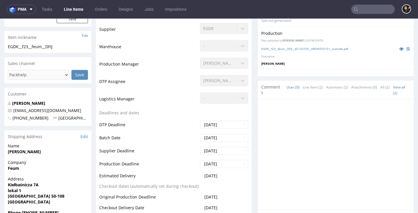
scroll to position [167, 0]
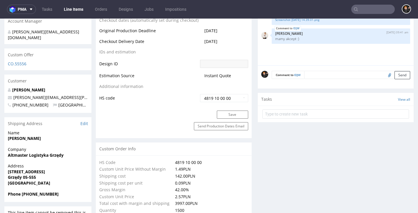
scroll to position [302, 0]
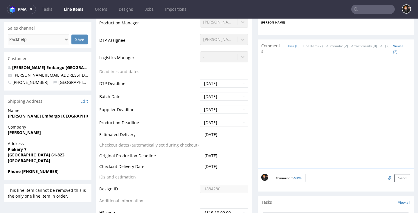
scroll to position [172, 0]
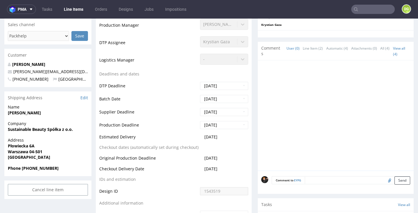
scroll to position [166, 0]
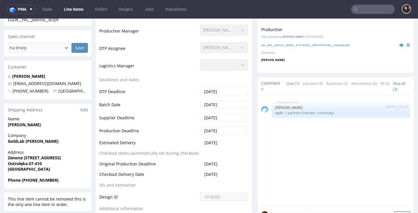
scroll to position [172, 0]
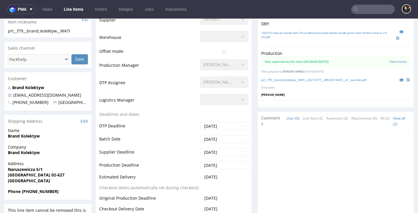
scroll to position [170, 0]
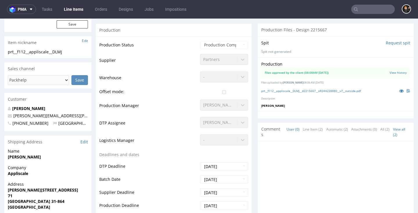
scroll to position [163, 0]
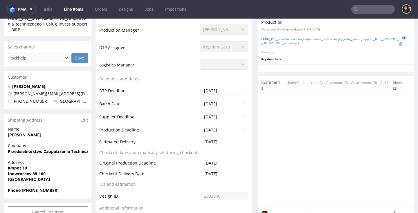
scroll to position [184, 0]
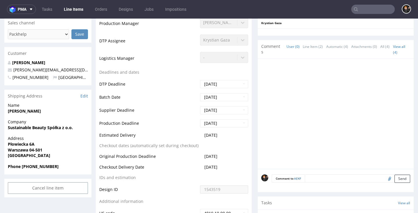
scroll to position [157, 0]
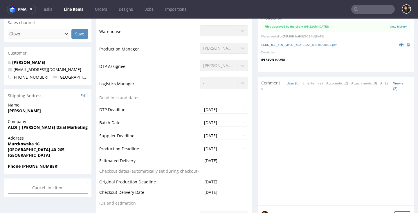
scroll to position [165, 0]
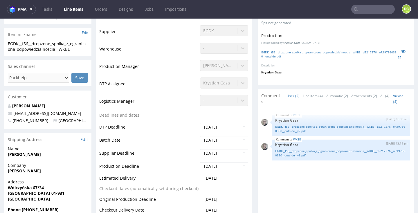
scroll to position [148, 0]
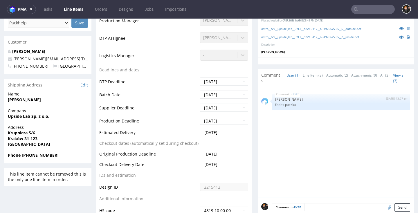
scroll to position [165, 0]
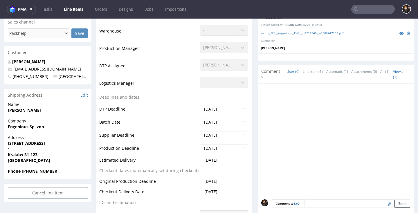
scroll to position [165, 0]
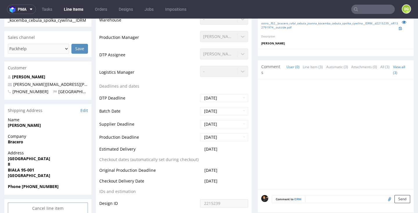
scroll to position [155, 0]
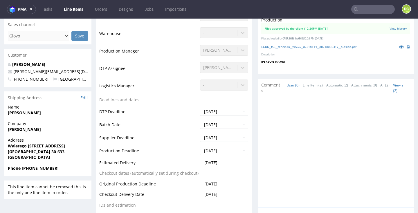
scroll to position [161, 0]
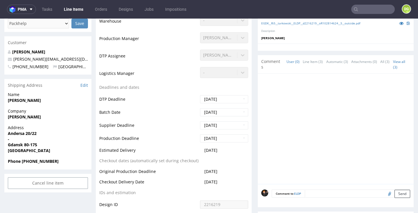
scroll to position [178, 0]
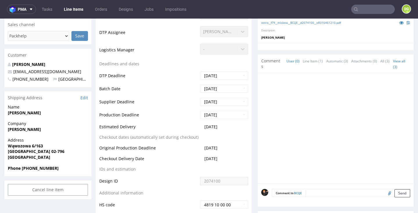
scroll to position [199, 0]
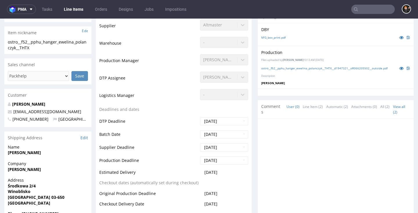
scroll to position [169, 0]
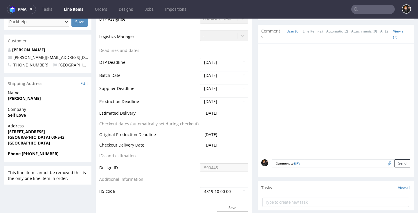
scroll to position [191, 0]
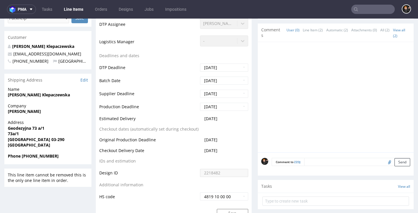
scroll to position [189, 0]
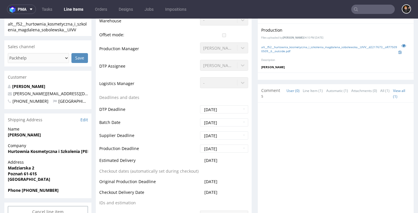
scroll to position [170, 0]
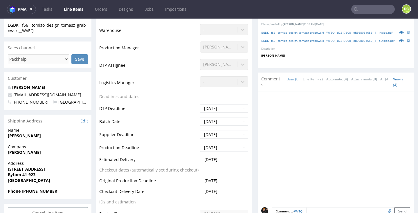
scroll to position [156, 0]
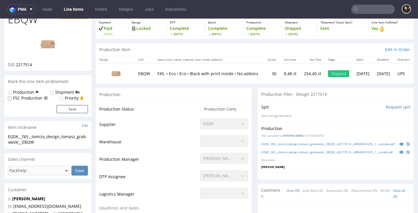
scroll to position [138, 0]
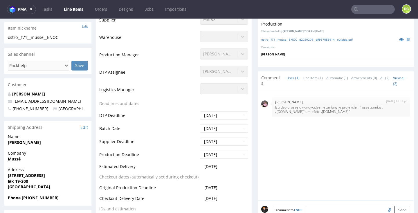
scroll to position [156, 0]
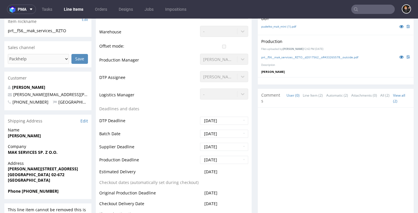
scroll to position [164, 0]
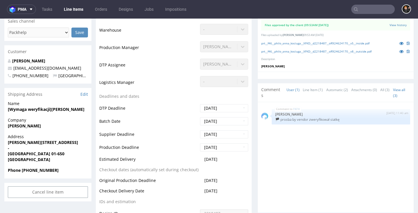
scroll to position [180, 0]
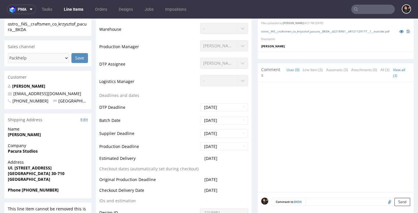
scroll to position [151, 0]
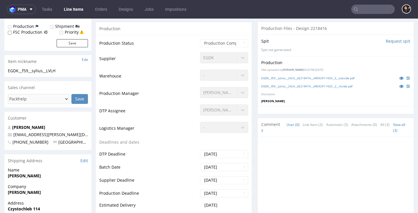
scroll to position [132, 0]
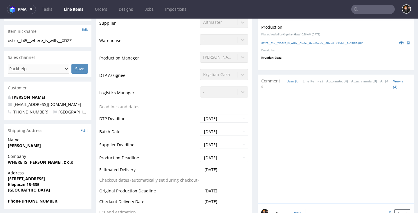
scroll to position [153, 0]
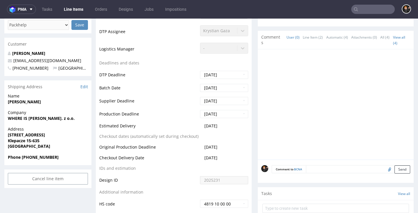
scroll to position [180, 0]
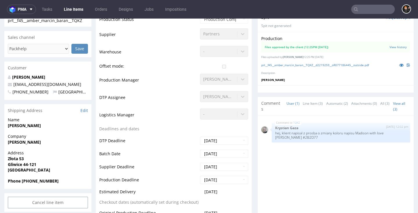
scroll to position [148, 0]
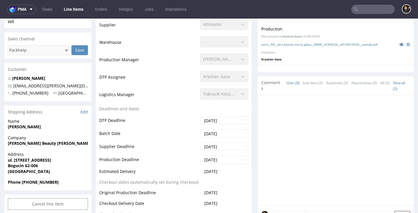
scroll to position [169, 0]
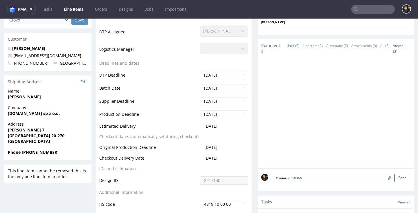
scroll to position [179, 0]
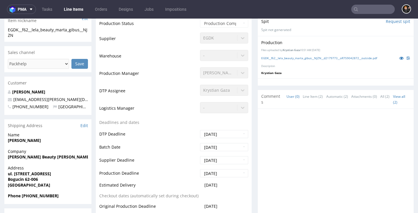
scroll to position [181, 0]
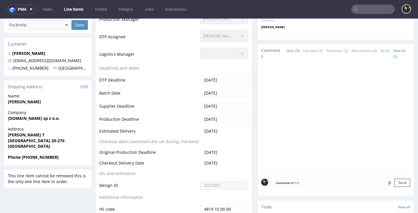
scroll to position [174, 0]
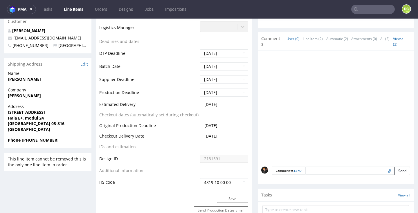
scroll to position [169, 0]
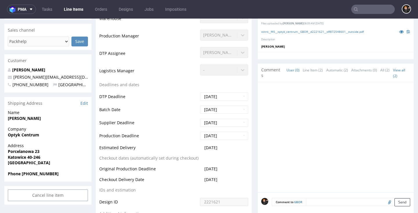
scroll to position [157, 0]
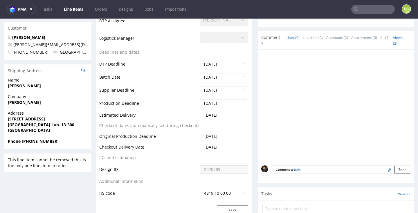
scroll to position [182, 0]
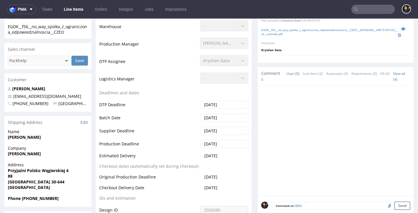
scroll to position [152, 0]
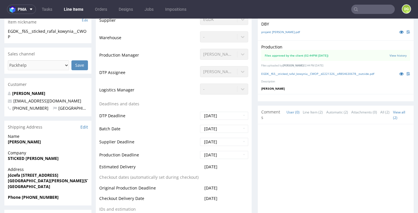
scroll to position [164, 0]
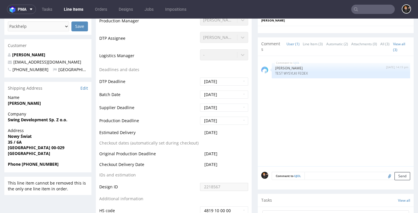
scroll to position [175, 0]
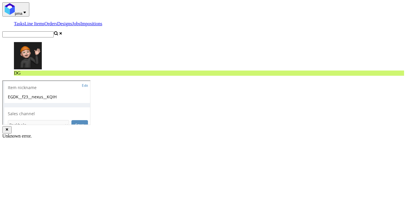
scroll to position [158, 0]
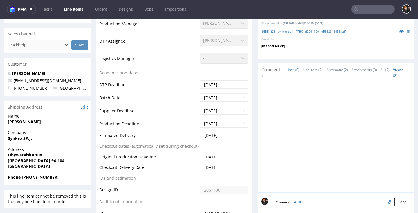
scroll to position [189, 0]
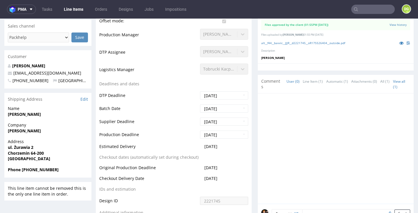
scroll to position [182, 0]
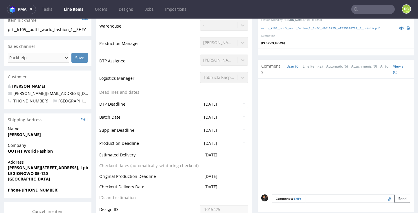
scroll to position [156, 0]
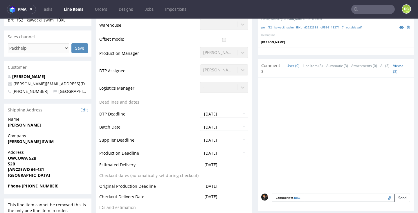
scroll to position [156, 0]
